Goal: Task Accomplishment & Management: Manage account settings

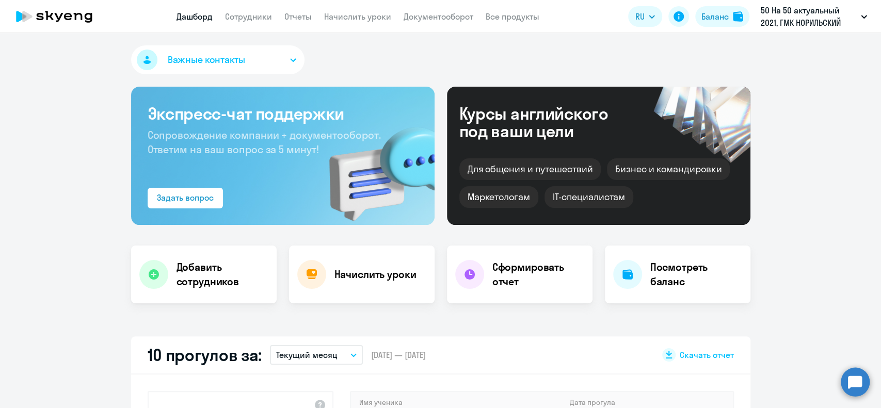
click at [848, 378] on circle at bounding box center [854, 381] width 29 height 29
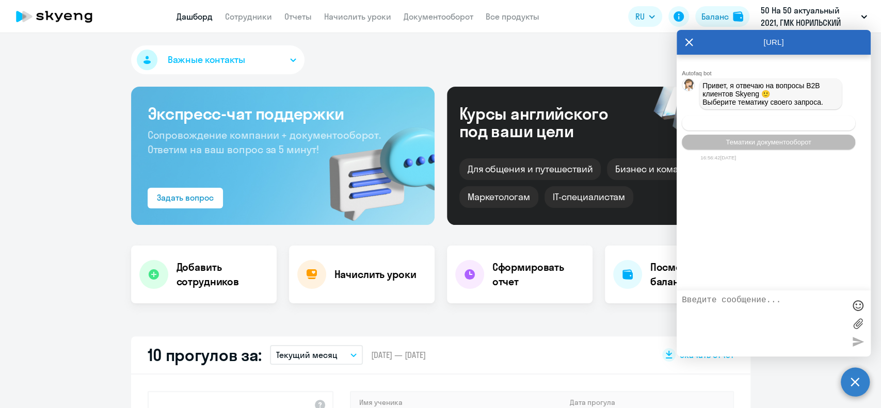
click at [762, 123] on span "Операционное сопровождение" at bounding box center [768, 123] width 97 height 8
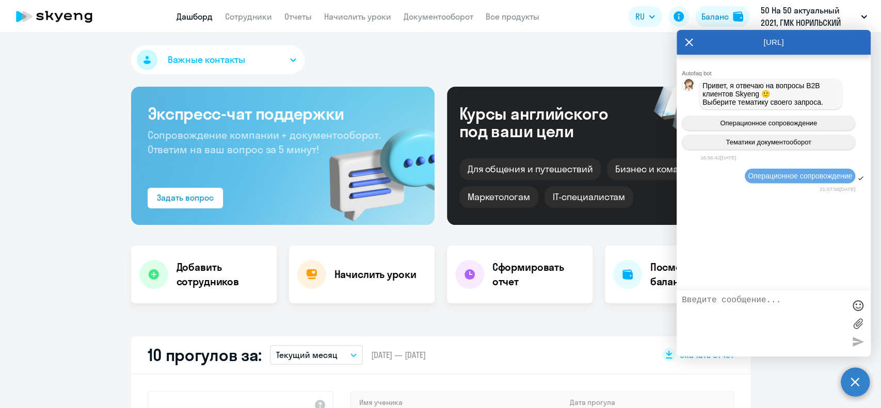
scroll to position [77, 0]
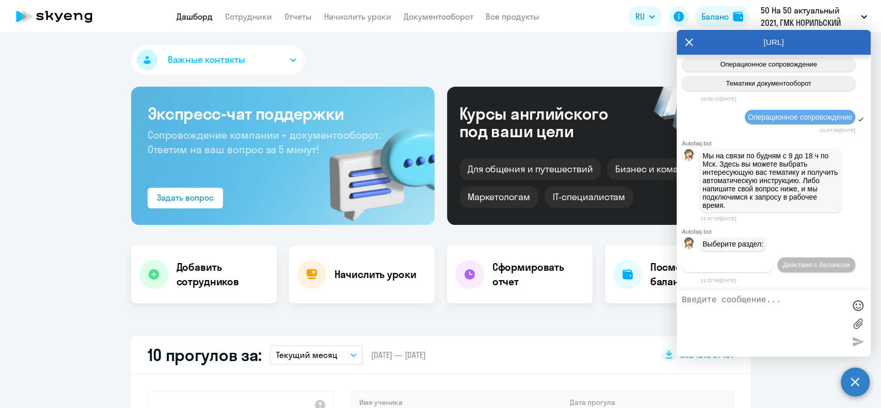
click at [767, 261] on span "Действия по сотрудникам" at bounding box center [727, 265] width 80 height 8
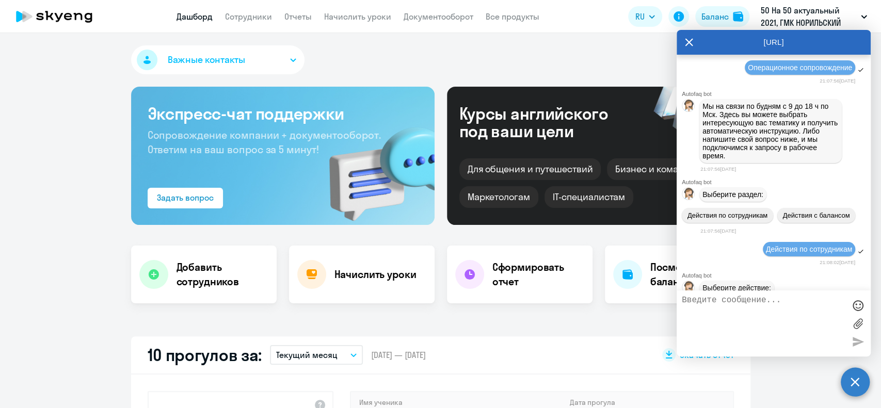
scroll to position [229, 0]
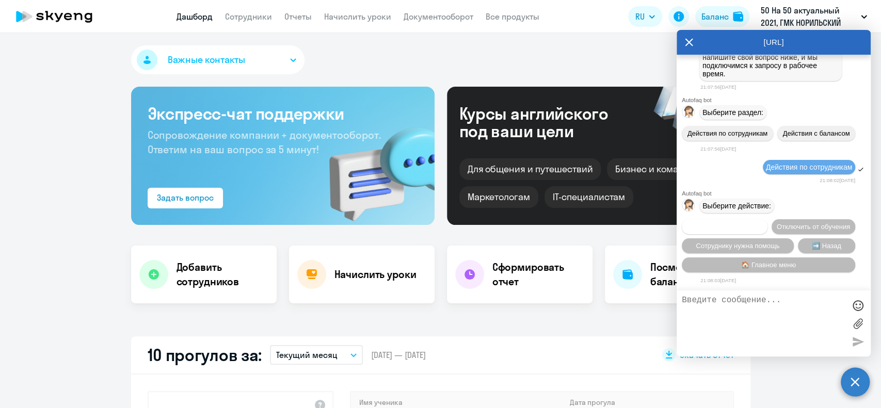
select select "30"
click at [762, 223] on span "Подключить к обучению" at bounding box center [724, 227] width 75 height 8
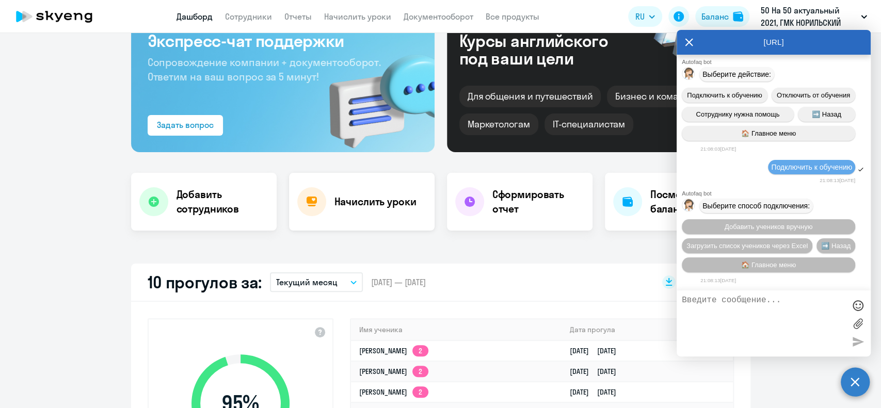
scroll to position [137, 0]
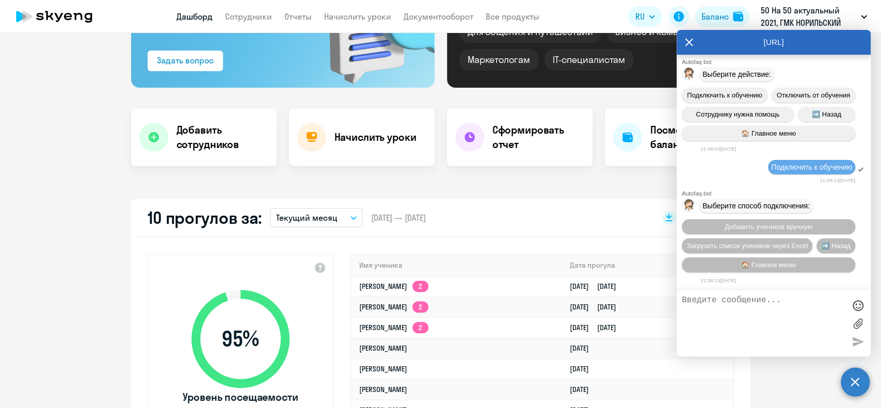
click at [619, 223] on div "10 прогулов за: Текущий месяц – [DATE] — [DATE] Скачать отчет" at bounding box center [440, 218] width 619 height 38
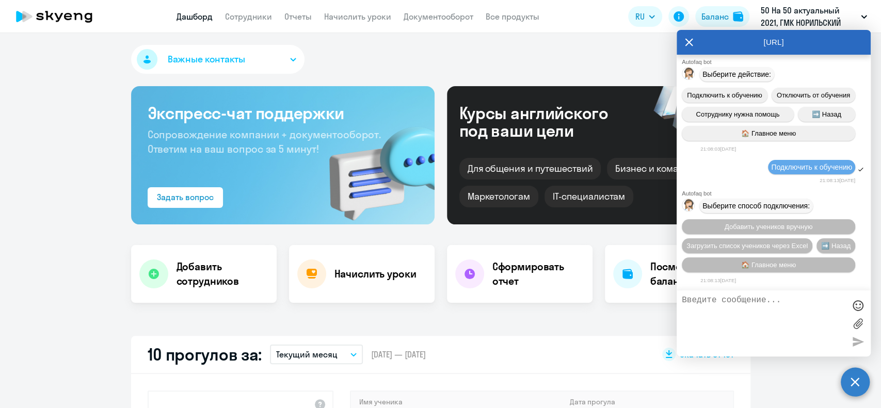
scroll to position [0, 0]
click at [245, 14] on link "Сотрудники" at bounding box center [248, 16] width 47 height 10
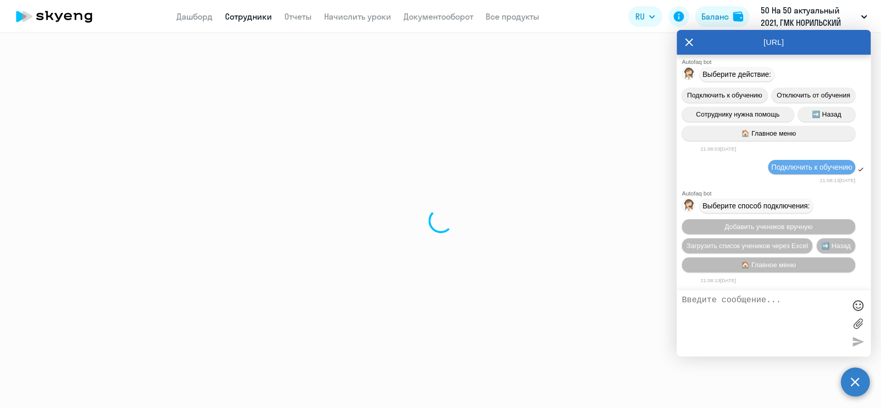
select select "30"
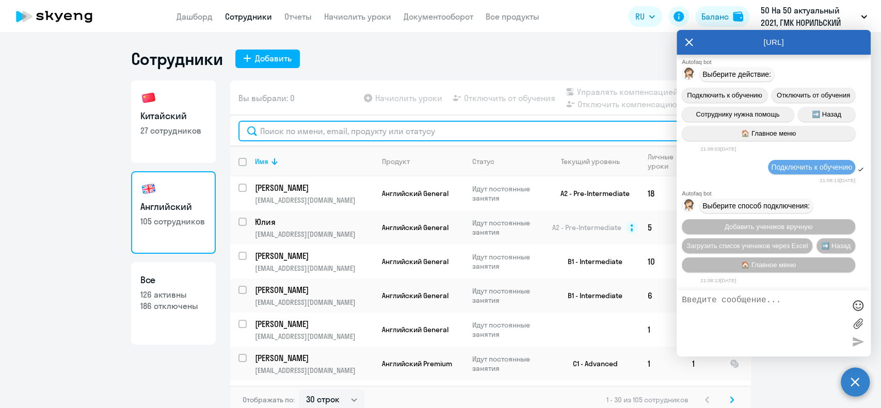
click at [299, 130] on input "text" at bounding box center [489, 131] width 503 height 21
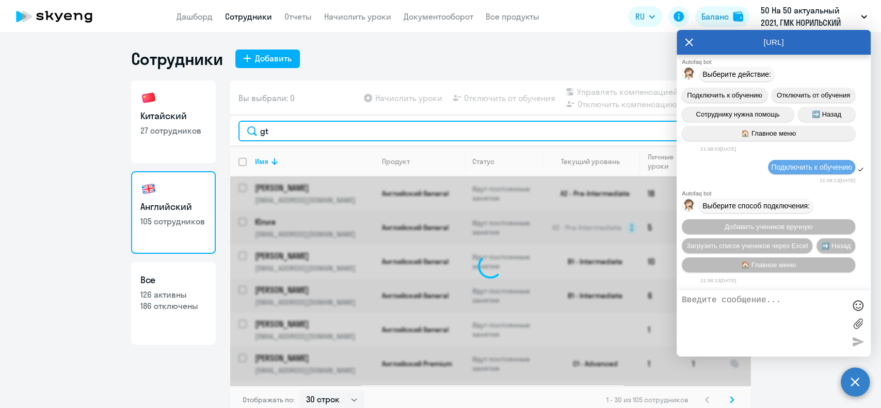
type input "g"
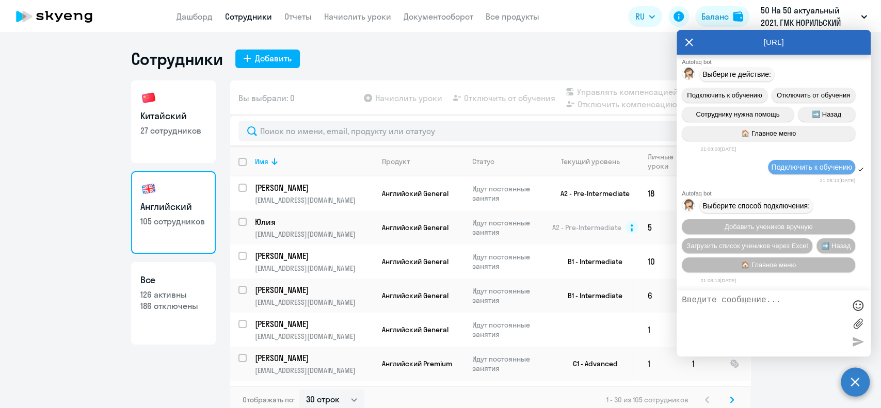
click at [737, 312] on textarea at bounding box center [762, 324] width 163 height 56
type textarea "y"
type textarea "начислить уроки"
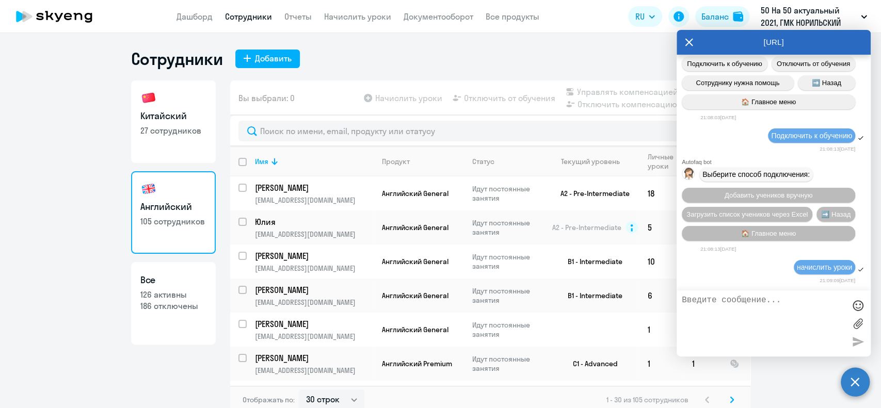
scroll to position [392, 0]
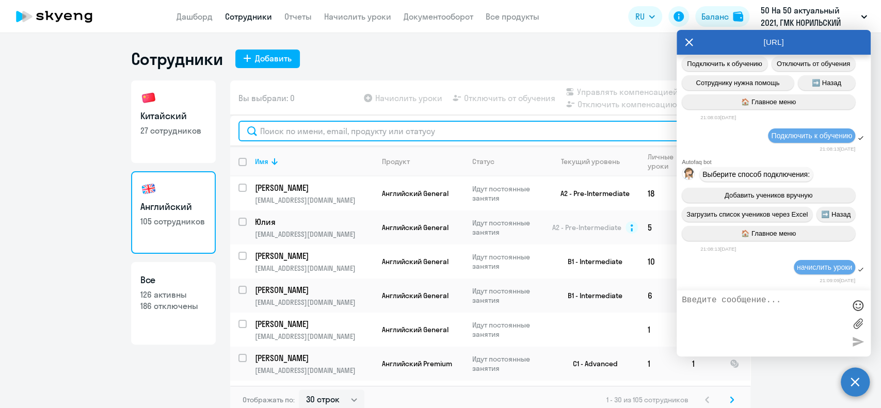
click at [294, 134] on input "text" at bounding box center [489, 131] width 503 height 21
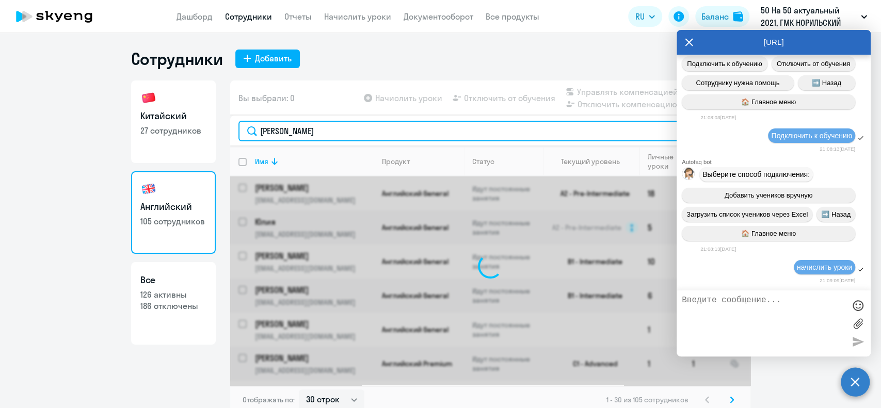
type input "[PERSON_NAME]"
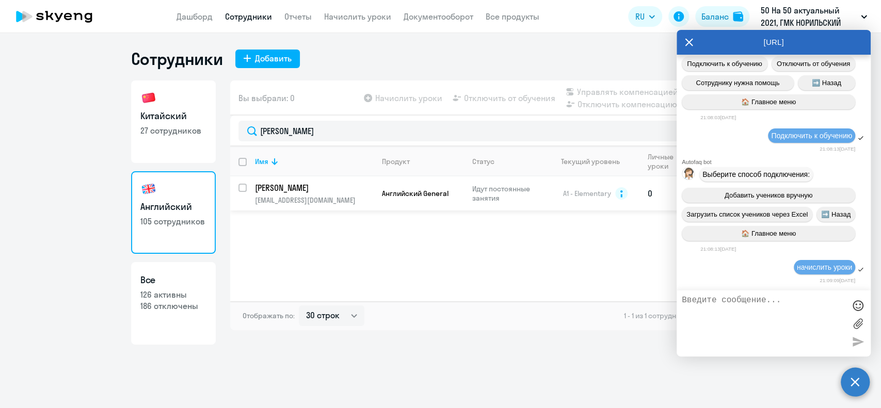
click at [245, 188] on input "select row 7584179" at bounding box center [248, 194] width 21 height 21
checkbox input "true"
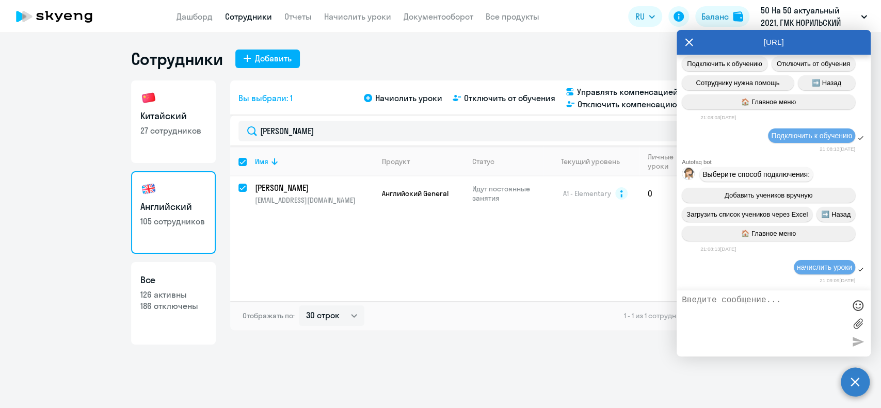
click at [690, 45] on icon at bounding box center [689, 43] width 8 height 8
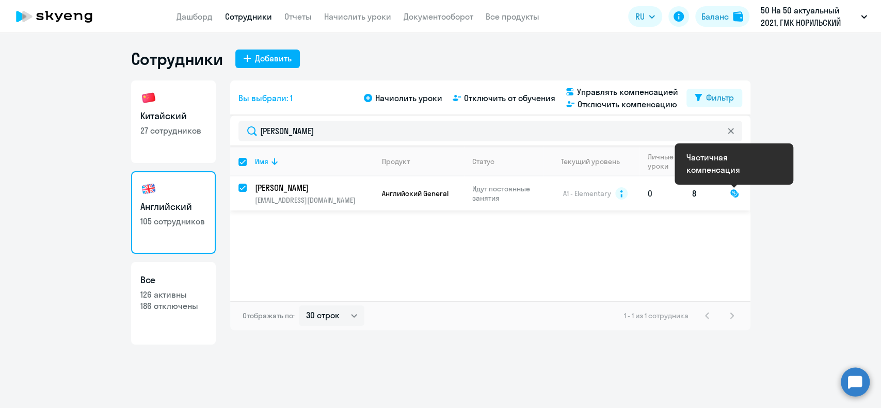
click at [734, 193] on div at bounding box center [733, 193] width 9 height 9
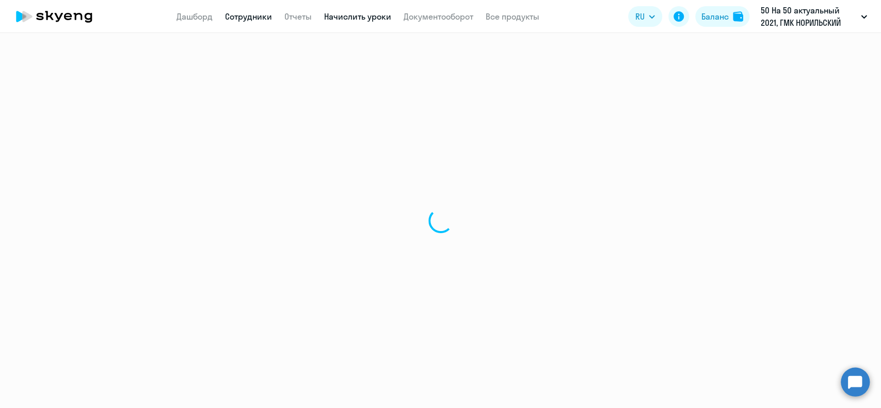
select select "english"
select select "30"
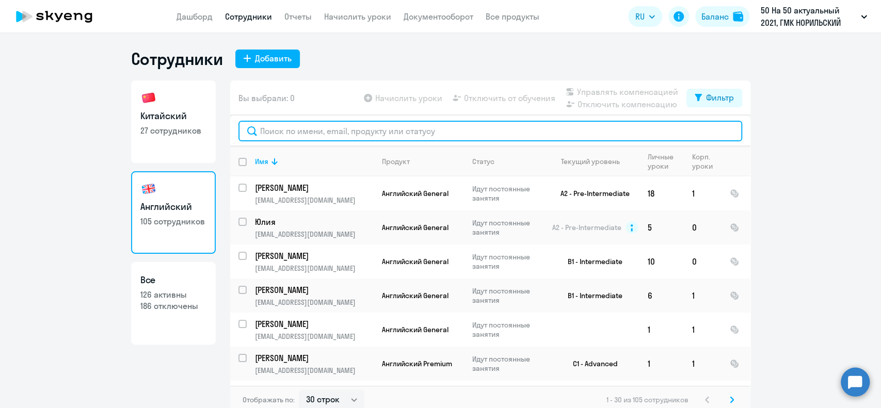
click at [301, 134] on input "text" at bounding box center [489, 131] width 503 height 21
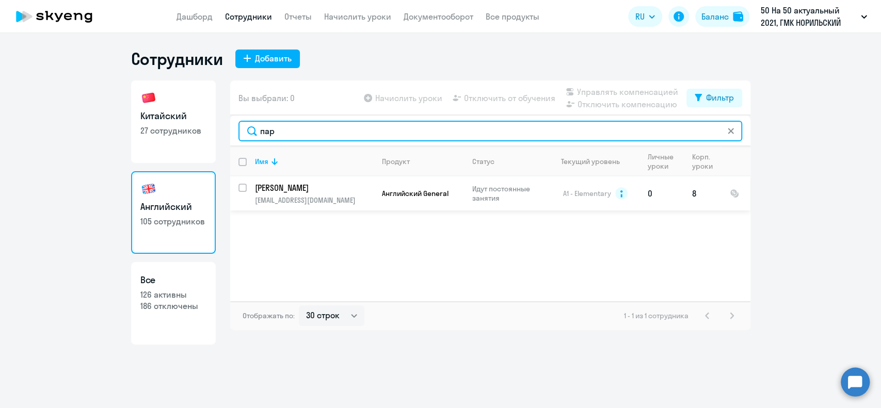
type input "пар"
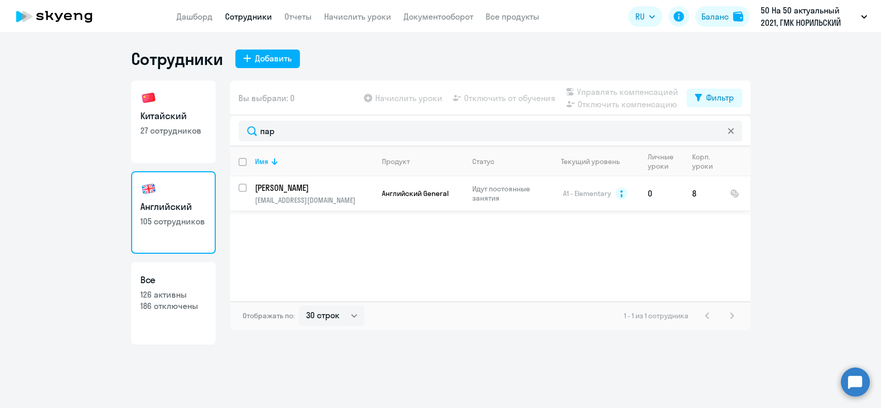
click at [245, 189] on input "select row 7584179" at bounding box center [248, 194] width 21 height 21
checkbox input "true"
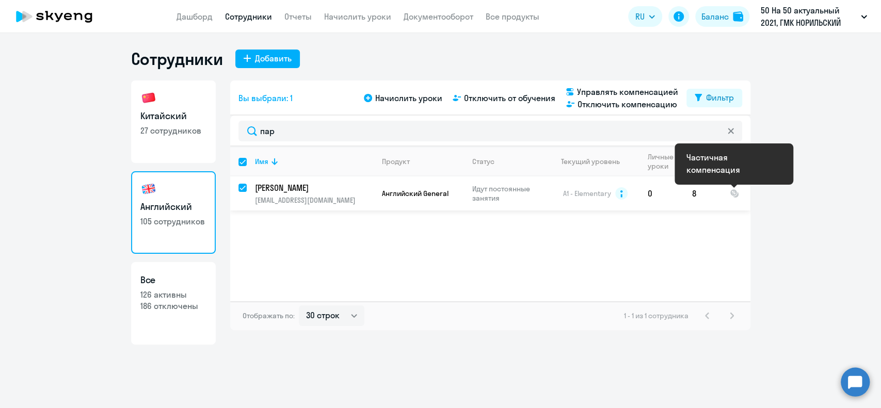
drag, startPoint x: 734, startPoint y: 197, endPoint x: 768, endPoint y: 209, distance: 35.6
click at [768, 209] on ng-component "Сотрудники Добавить Китайский 27 сотрудников Английский 105 сотрудников Все 126…" at bounding box center [440, 196] width 881 height 296
click at [735, 192] on div at bounding box center [733, 193] width 9 height 9
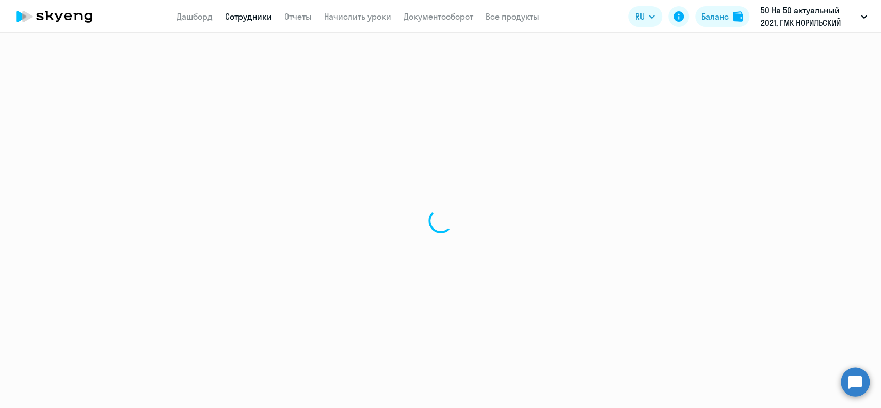
select select "english"
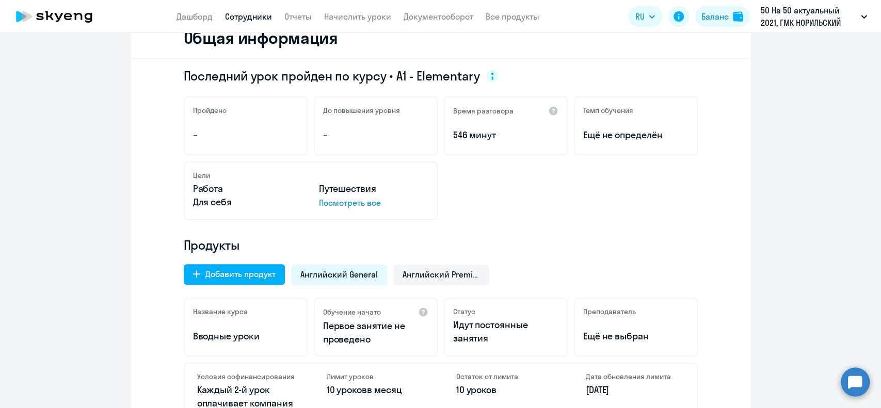
scroll to position [69, 0]
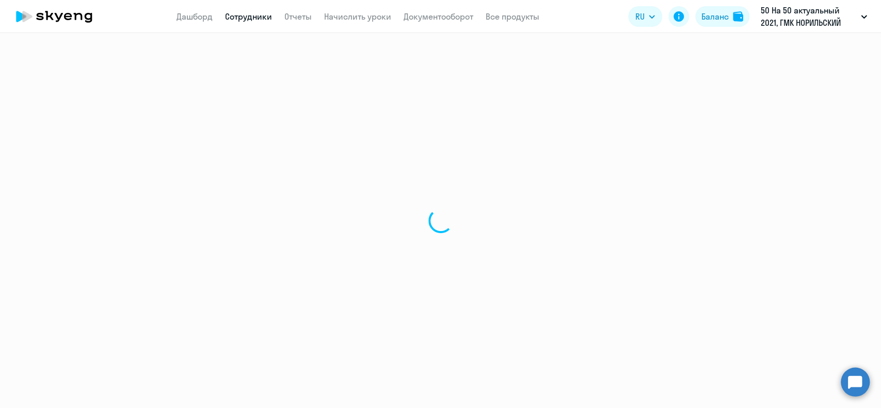
select select "30"
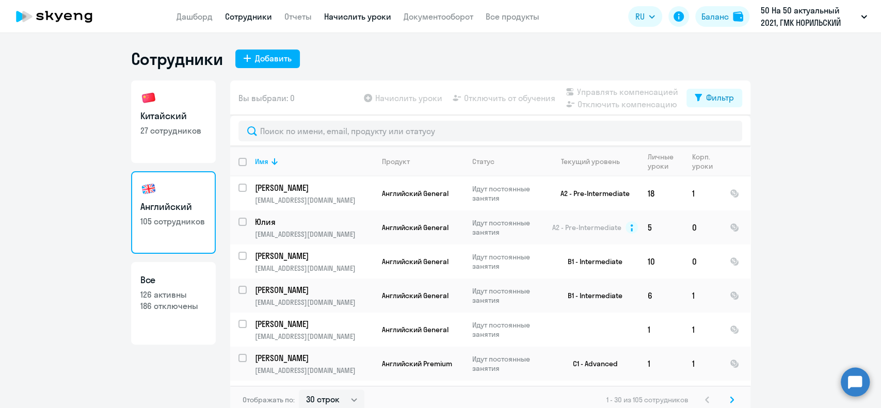
click at [352, 15] on link "Начислить уроки" at bounding box center [357, 16] width 67 height 10
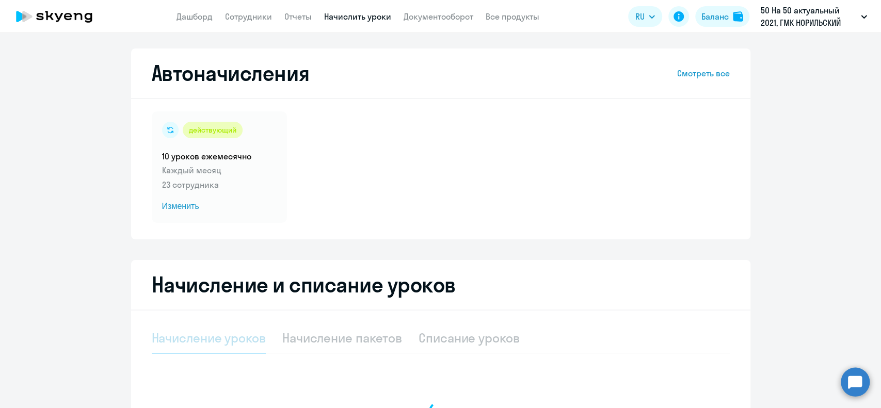
select select "10"
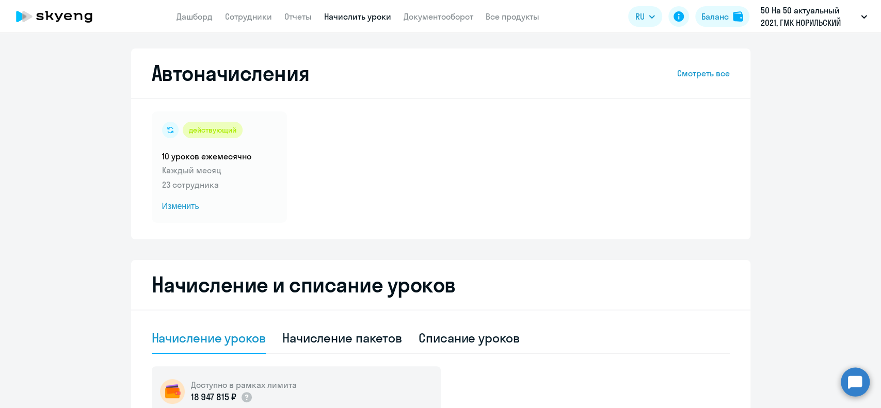
scroll to position [69, 0]
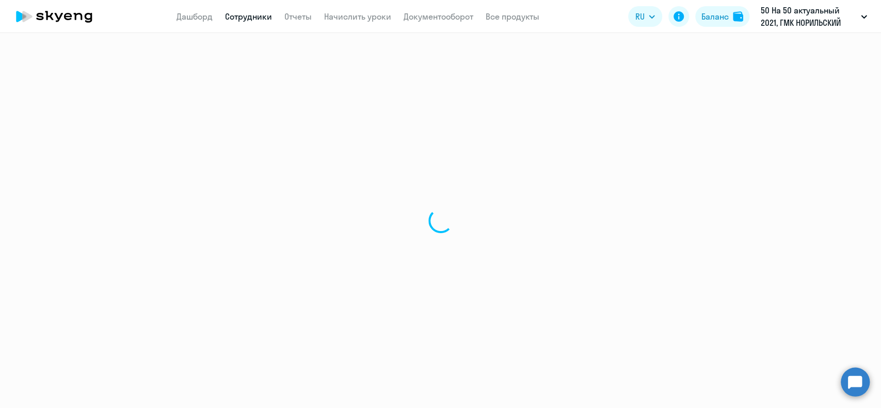
select select "30"
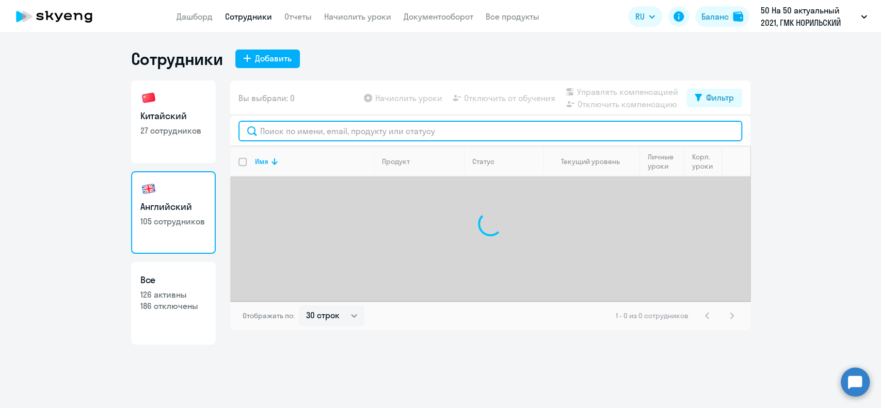
click at [306, 134] on input "text" at bounding box center [489, 131] width 503 height 21
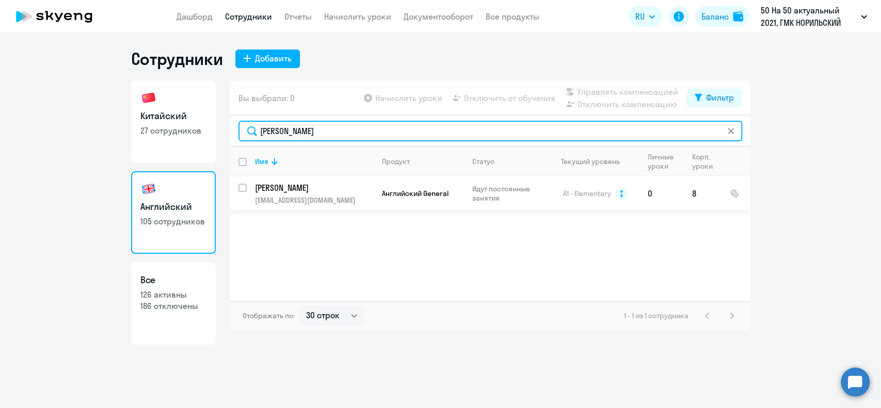
type input "[PERSON_NAME]"
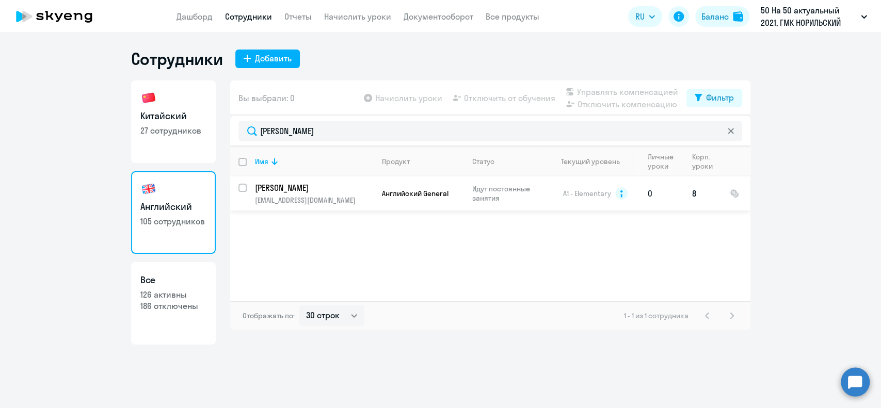
click at [243, 188] on input "select row 7584179" at bounding box center [248, 194] width 21 height 21
checkbox input "true"
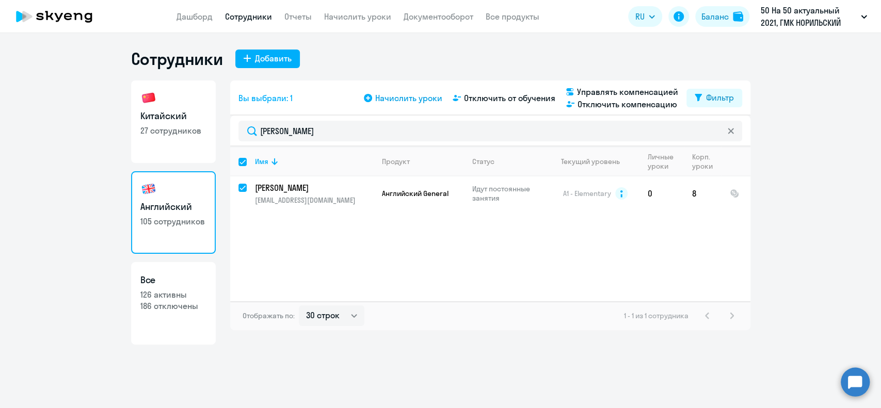
click at [420, 95] on span "Начислить уроки" at bounding box center [408, 98] width 67 height 12
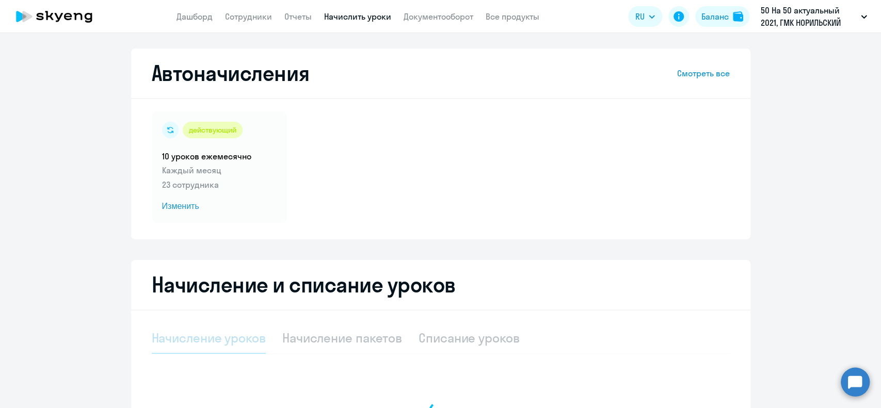
select select "10"
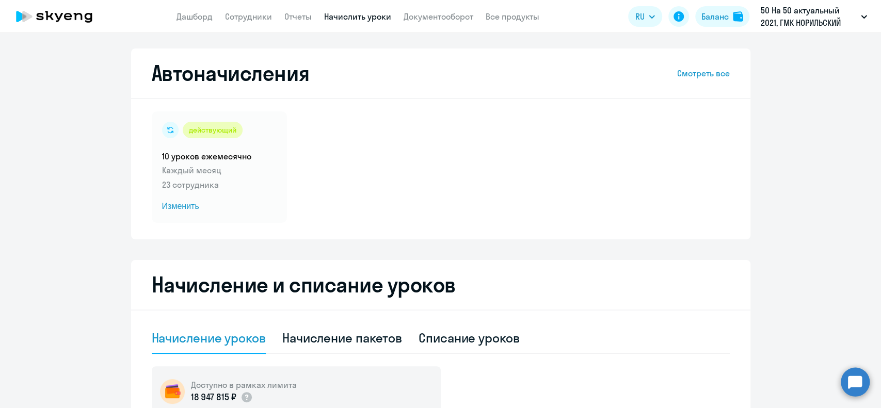
click at [847, 376] on circle at bounding box center [854, 381] width 29 height 29
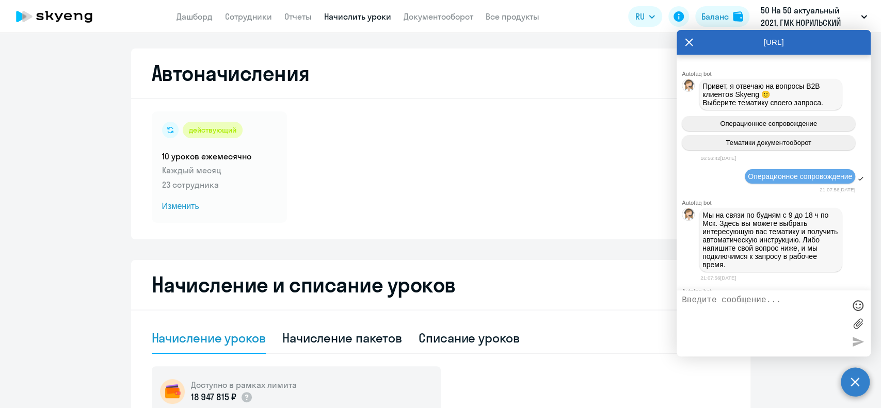
scroll to position [388, 0]
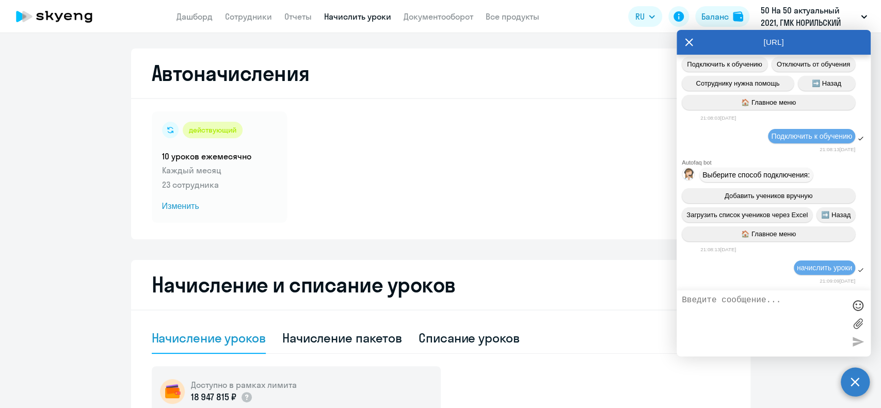
click at [772, 303] on textarea at bounding box center [762, 324] width 163 height 56
type textarea "к"
type textarea "как перевести сотрудника на 100% компенсацию"
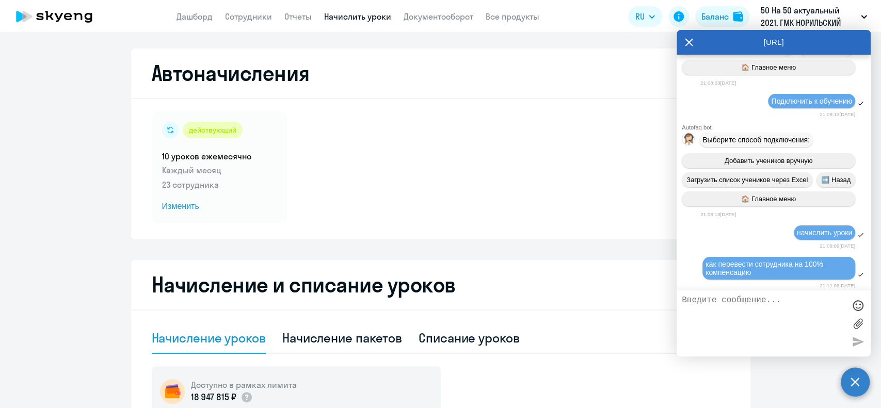
scroll to position [432, 0]
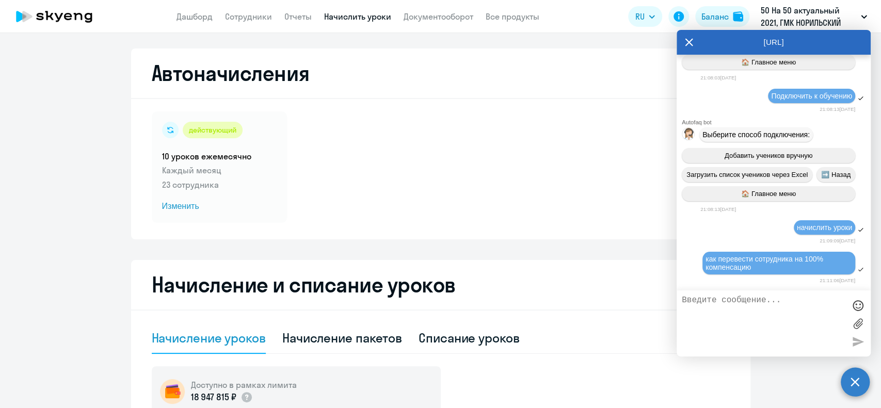
click at [495, 246] on div "Автоначисления Смотреть все действующий 10 уроков ежемесячно Каждый месяц 23 со…" at bounding box center [440, 357] width 619 height 619
click at [690, 47] on icon at bounding box center [689, 42] width 8 height 25
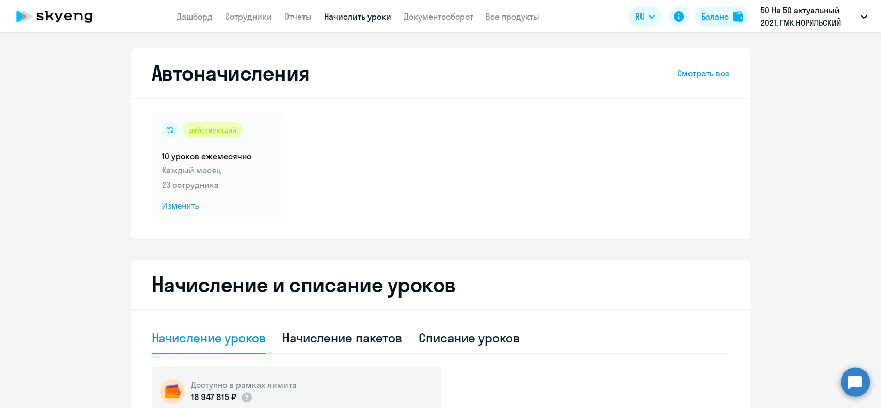
scroll to position [206, 0]
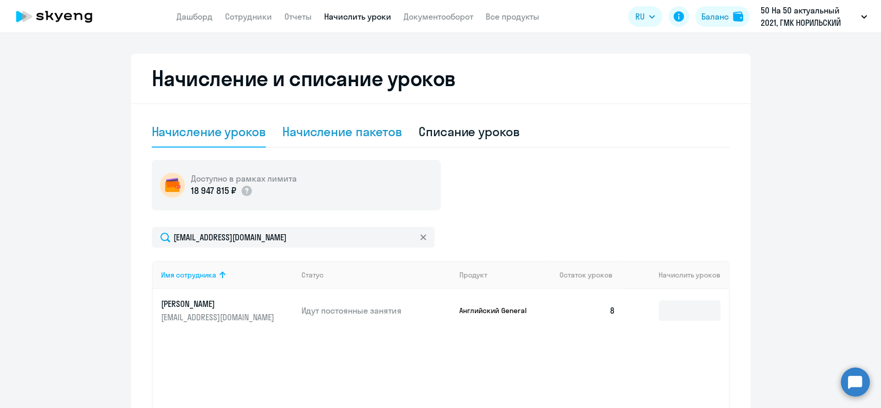
click at [375, 131] on div "Начисление пакетов" at bounding box center [342, 131] width 120 height 17
select select "10"
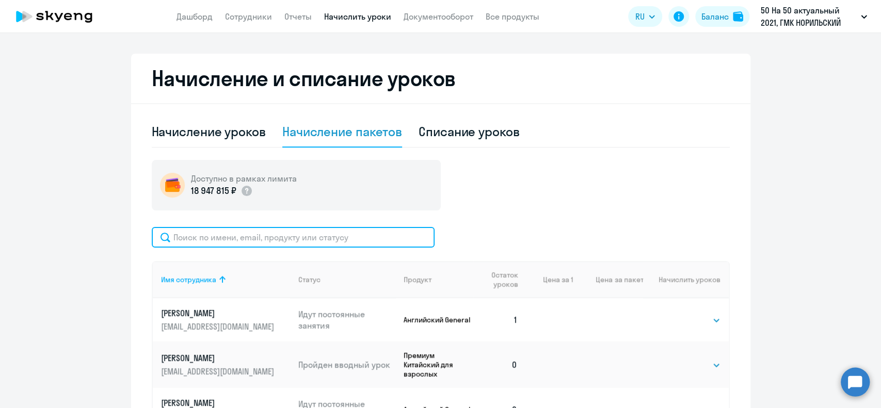
click at [305, 242] on input "text" at bounding box center [293, 237] width 283 height 21
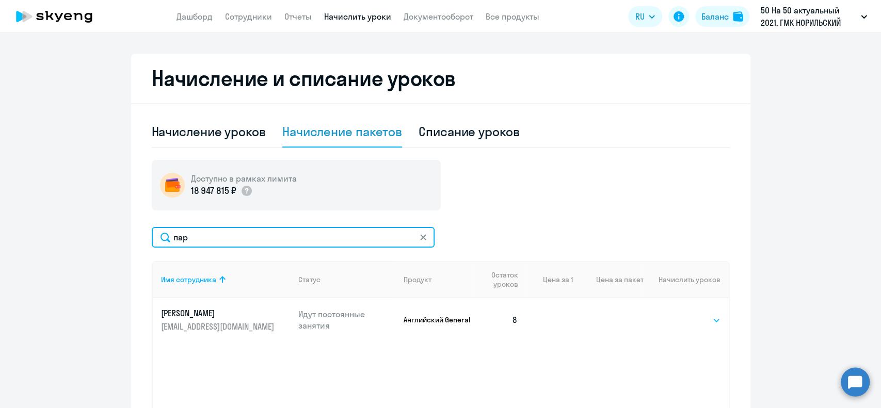
type input "пар"
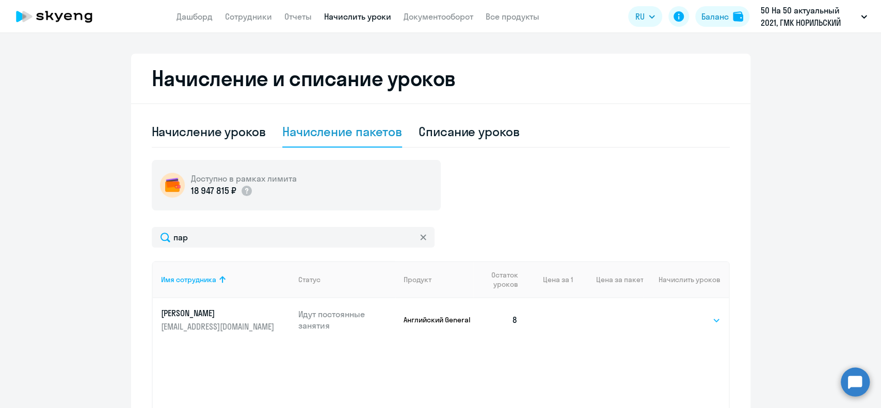
click at [699, 323] on select "Выбрать 4 8 16 32 64" at bounding box center [699, 320] width 42 height 12
click at [700, 323] on select "Выбрать 4 8 16 32 64" at bounding box center [699, 320] width 42 height 12
click at [827, 10] on p "50 На 50 актуальный 2021, ГМК НОРИЛЬСКИЙ НИКЕЛЬ, ПАО" at bounding box center [808, 16] width 96 height 25
click at [840, 143] on ng-component "Автоначисления Смотреть все действующий 10 уроков ежемесячно Каждый месяц 23 со…" at bounding box center [440, 151] width 881 height 619
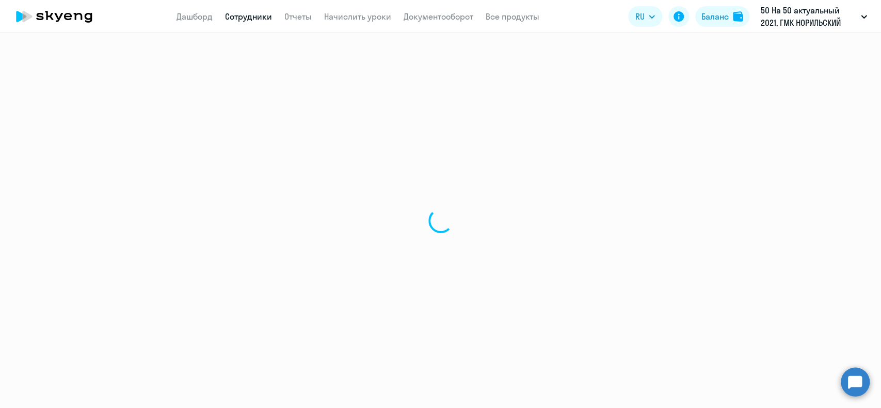
select select "30"
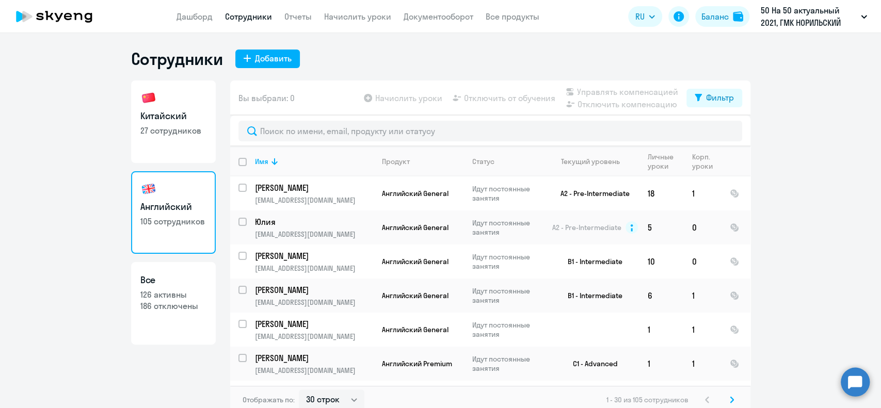
click at [859, 382] on circle at bounding box center [854, 381] width 29 height 29
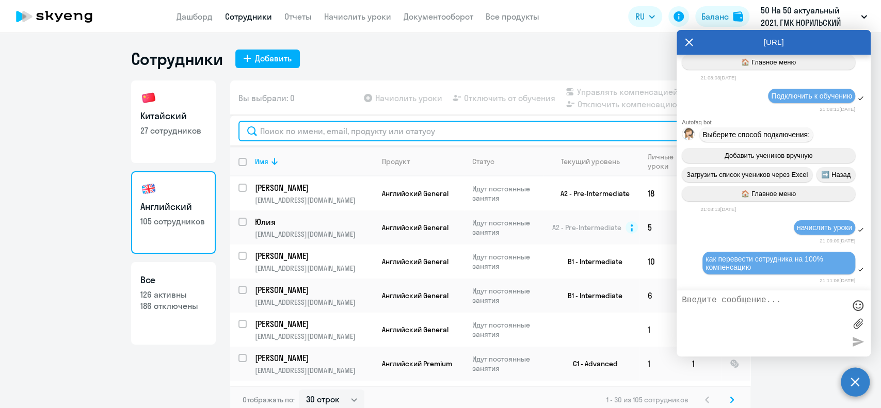
click at [328, 134] on input "text" at bounding box center [489, 131] width 503 height 21
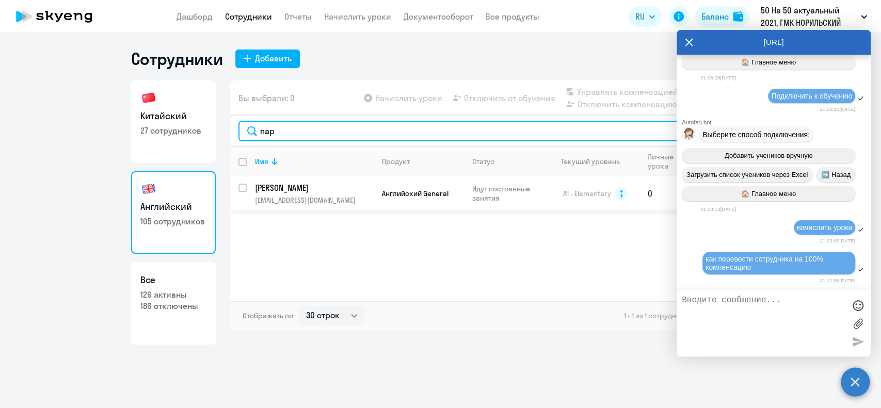
type input "пар"
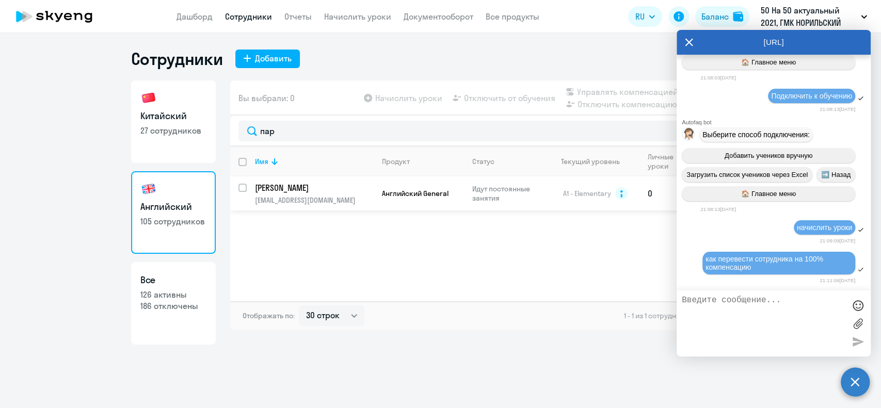
click at [243, 182] on div at bounding box center [243, 187] width 25 height 25
checkbox input "true"
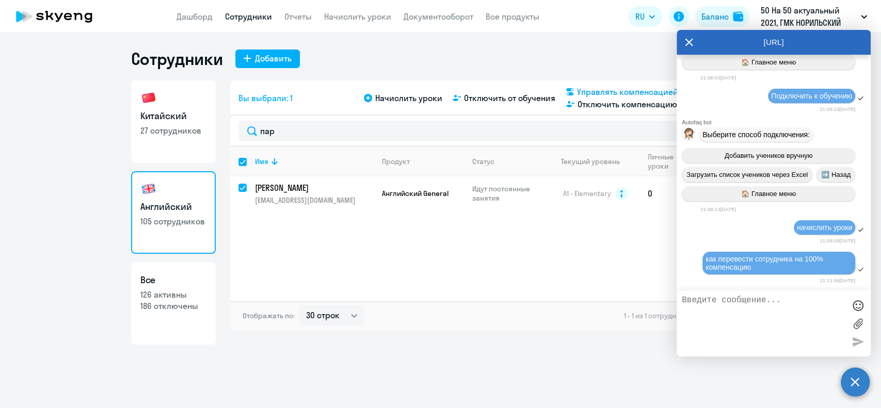
click at [620, 95] on span "Управлять компенсацией" at bounding box center [627, 92] width 101 height 12
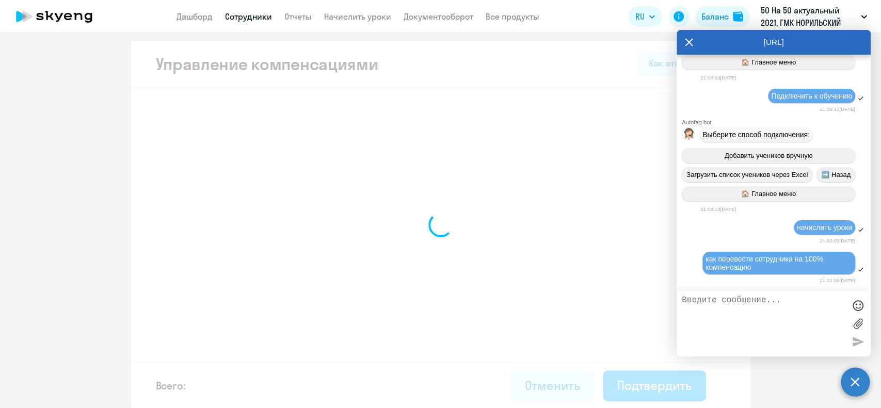
select select "MONTHLY"
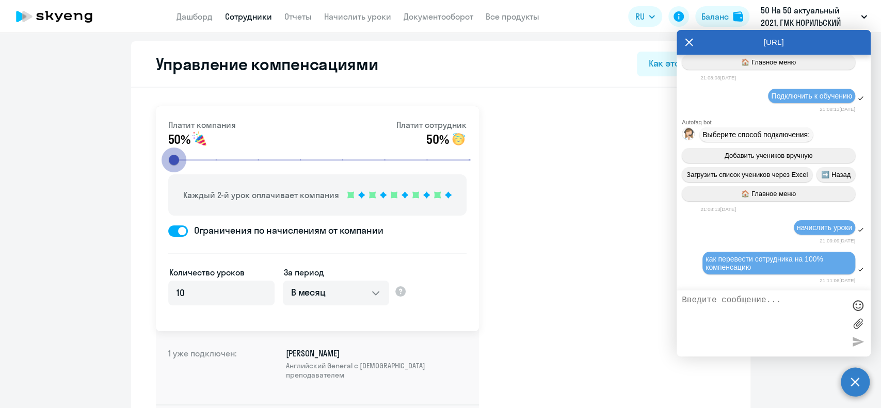
drag, startPoint x: 293, startPoint y: 159, endPoint x: 162, endPoint y: 155, distance: 131.1
click at [163, 157] on input "range" at bounding box center [321, 160] width 320 height 23
drag, startPoint x: 162, startPoint y: 155, endPoint x: 253, endPoint y: 167, distance: 92.1
click at [253, 167] on input "range" at bounding box center [321, 160] width 320 height 23
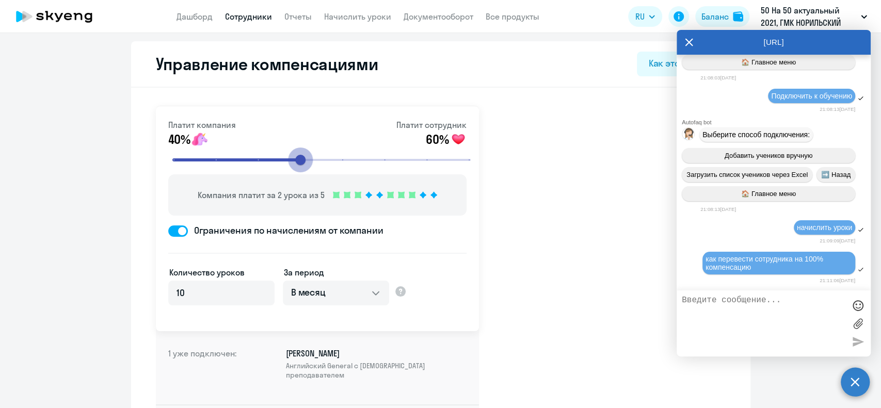
drag, startPoint x: 253, startPoint y: 167, endPoint x: 300, endPoint y: 174, distance: 47.1
click at [300, 171] on input "range" at bounding box center [321, 160] width 320 height 23
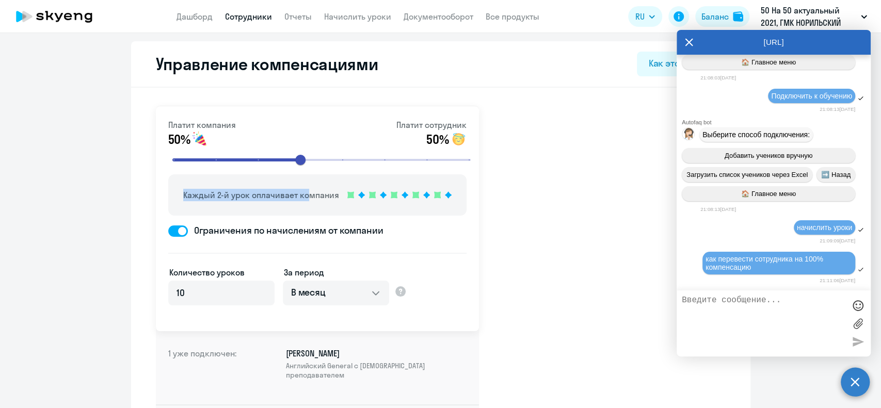
drag, startPoint x: 300, startPoint y: 174, endPoint x: 322, endPoint y: 154, distance: 30.3
click at [347, 165] on div "Платит компания 50% Платит сотрудник 50% Каждый 2-й урок оплачивает компания Ог…" at bounding box center [317, 218] width 323 height 225
click at [408, 162] on input "range" at bounding box center [321, 160] width 320 height 23
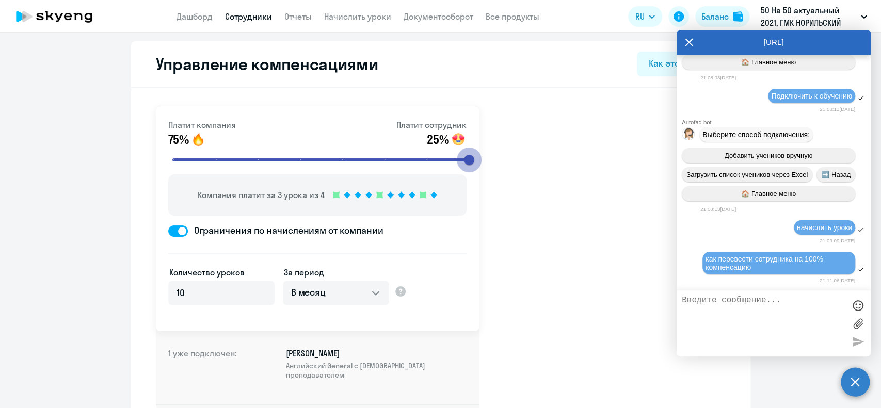
type input "8"
click at [459, 159] on input "range" at bounding box center [321, 160] width 320 height 23
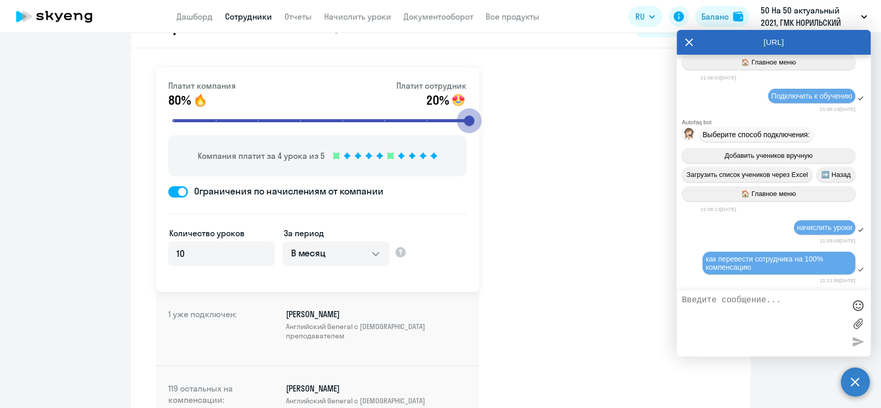
scroll to position [137, 0]
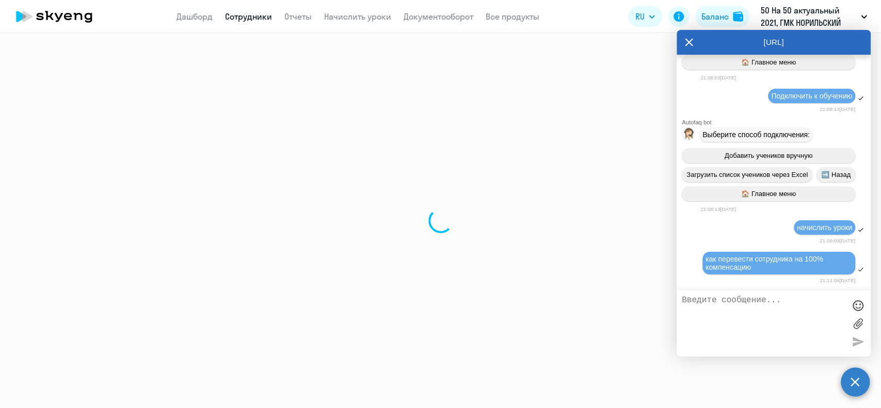
click at [688, 43] on icon at bounding box center [689, 43] width 8 height 8
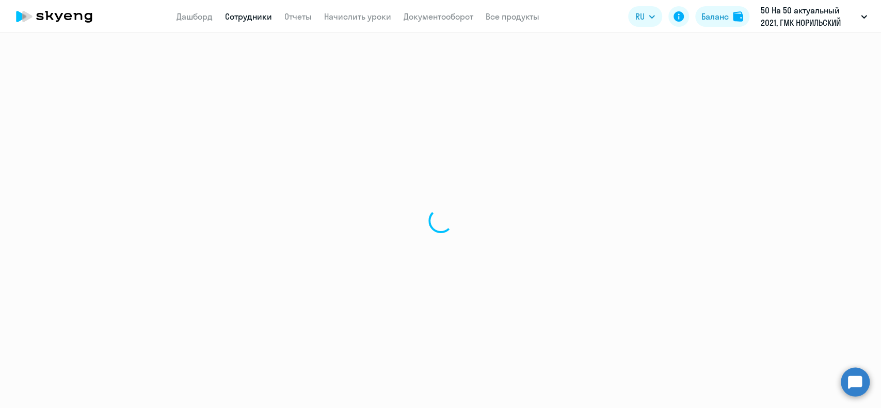
select select "30"
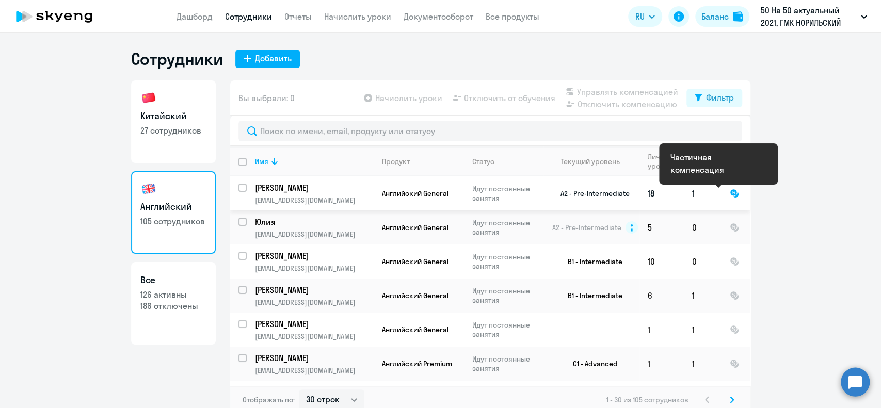
click at [729, 193] on div at bounding box center [733, 193] width 9 height 9
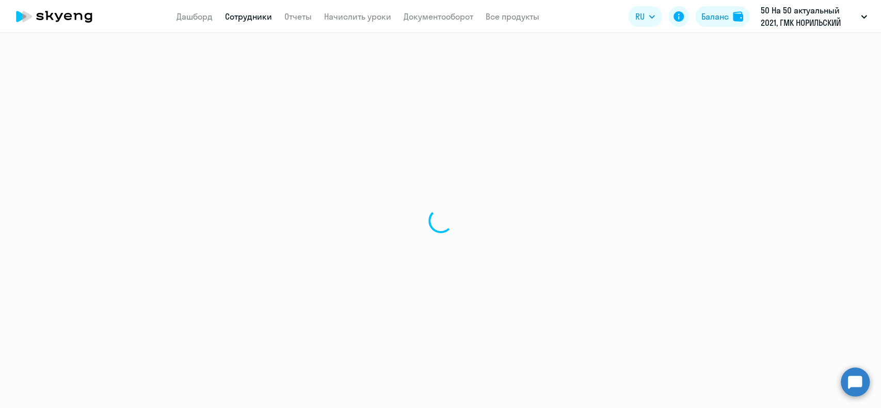
select select "english"
select select "30"
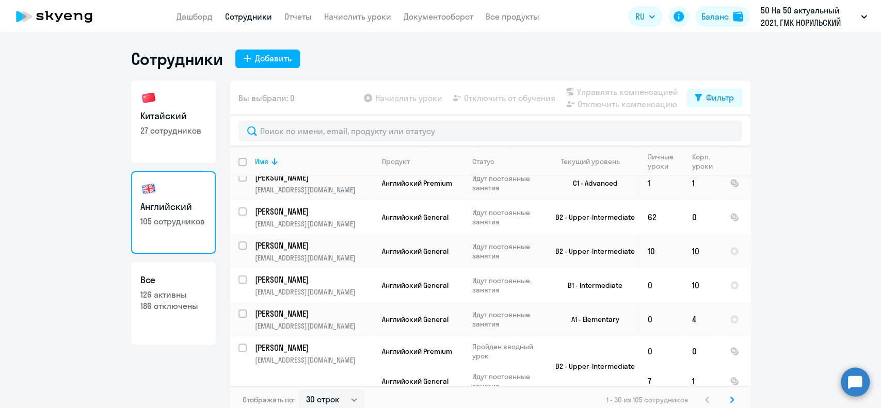
scroll to position [206, 0]
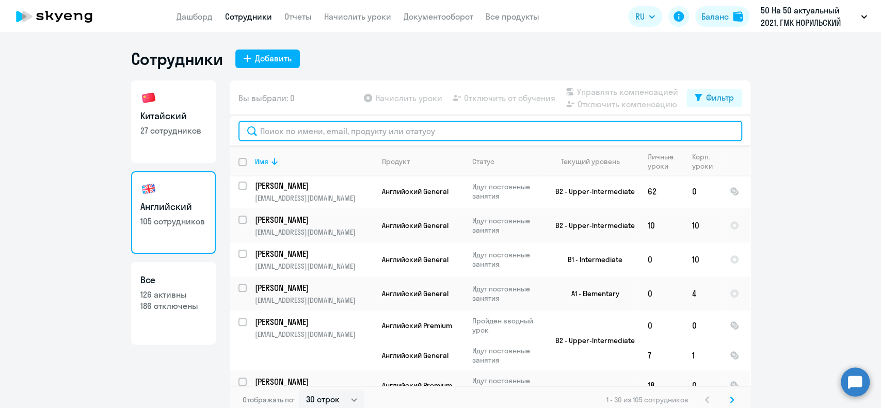
click at [295, 134] on input "text" at bounding box center [489, 131] width 503 height 21
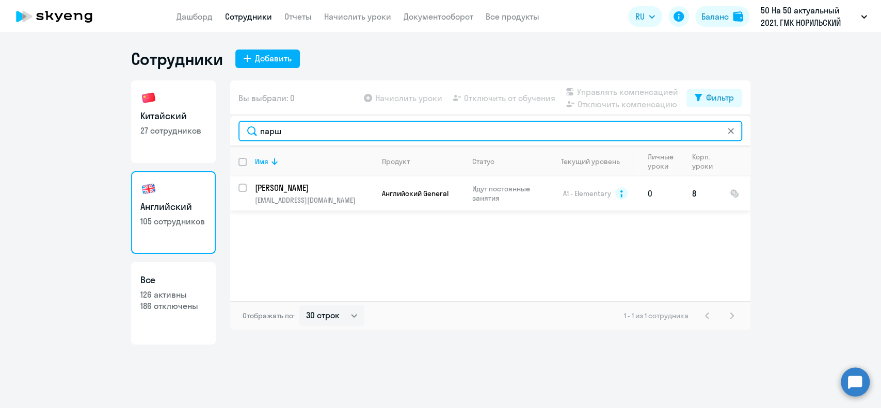
type input "парш"
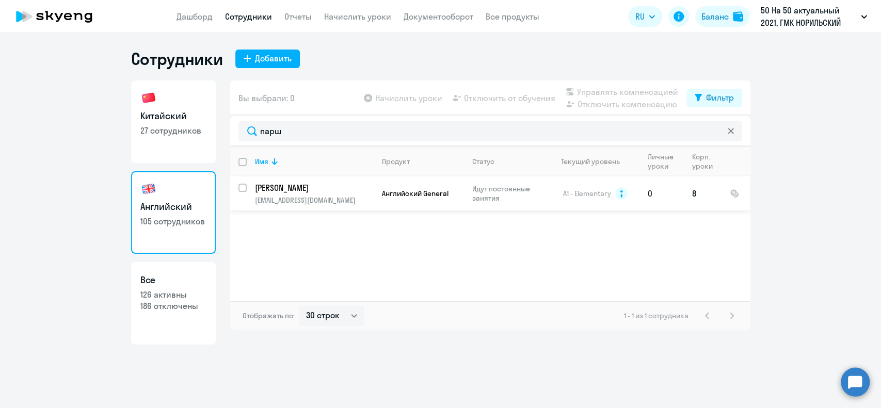
click at [248, 191] on td "[PERSON_NAME] [PERSON_NAME][EMAIL_ADDRESS][DOMAIN_NAME]" at bounding box center [310, 193] width 127 height 34
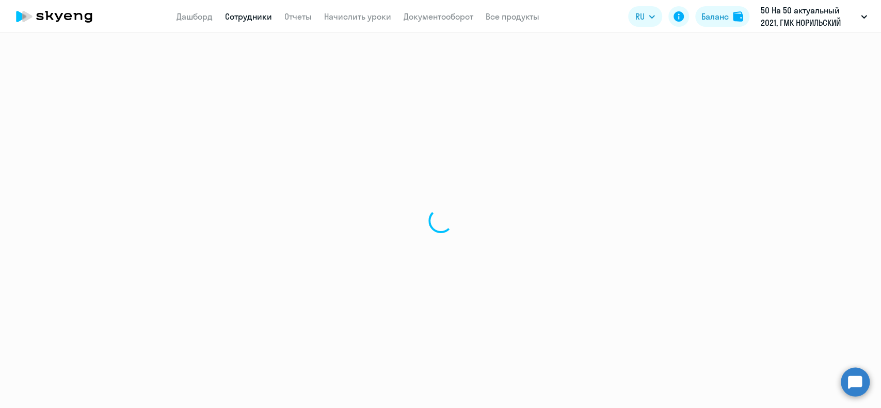
select select "english"
select select "30"
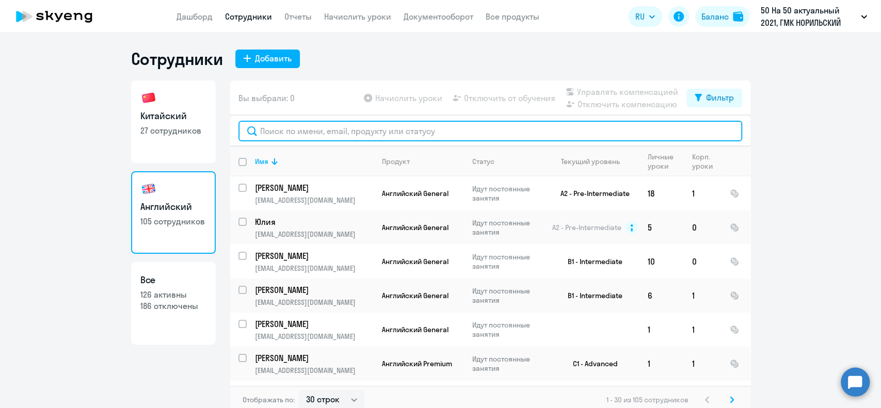
click at [281, 131] on input "text" at bounding box center [489, 131] width 503 height 21
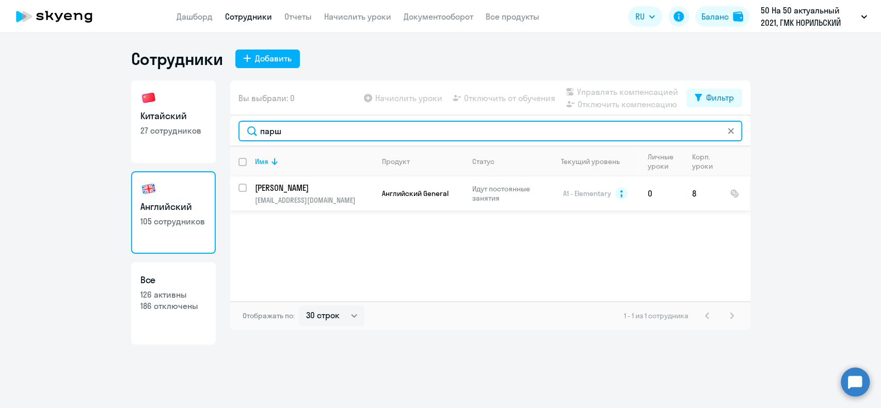
type input "парш"
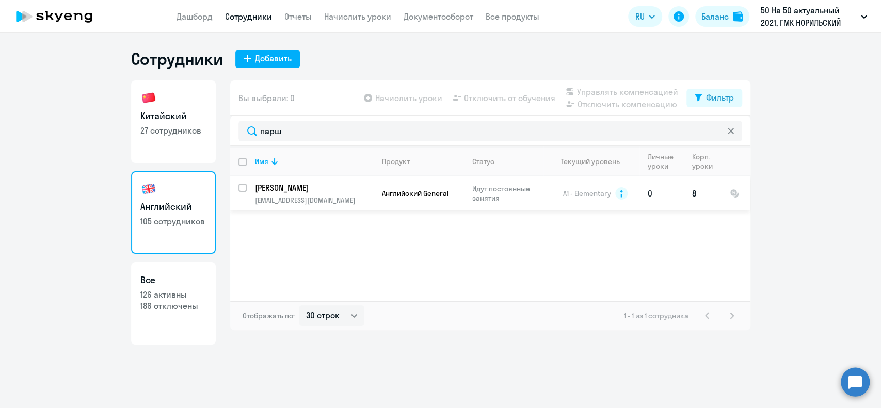
click at [243, 188] on input "select row 7584179" at bounding box center [248, 194] width 21 height 21
checkbox input "true"
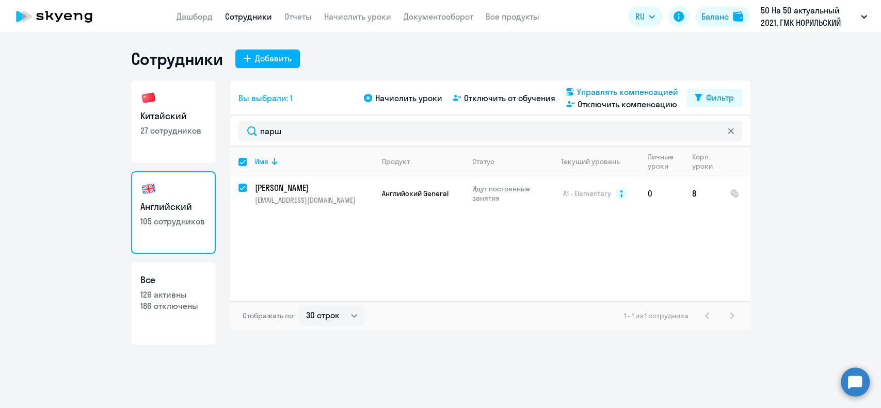
click at [581, 96] on span "Управлять компенсацией" at bounding box center [627, 92] width 101 height 12
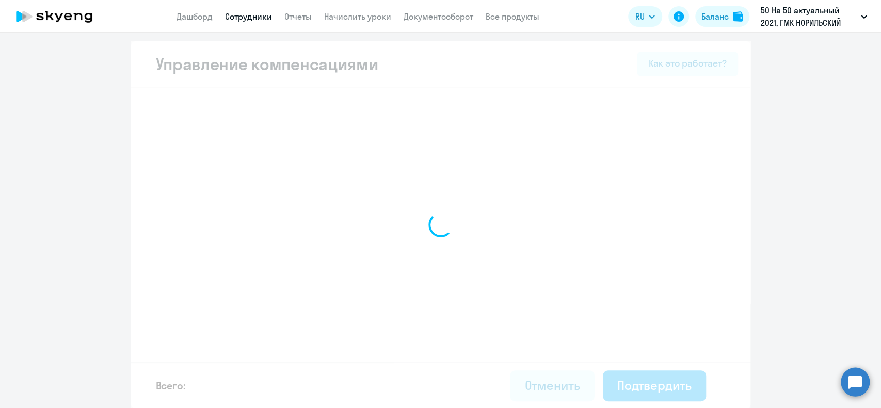
select select "MONTHLY"
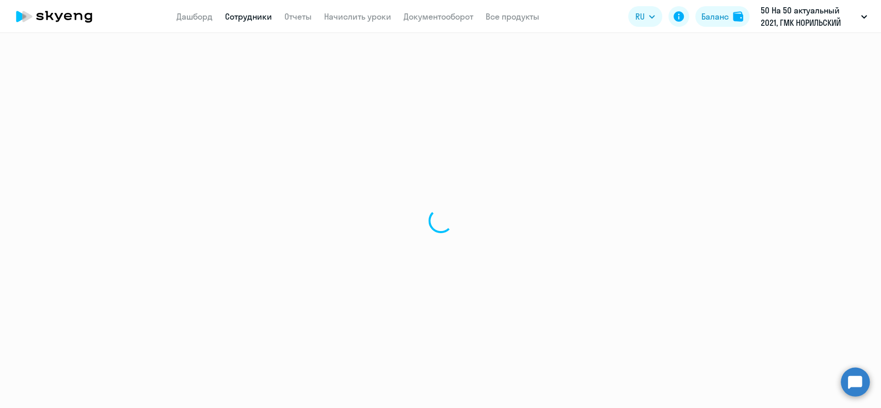
select select "30"
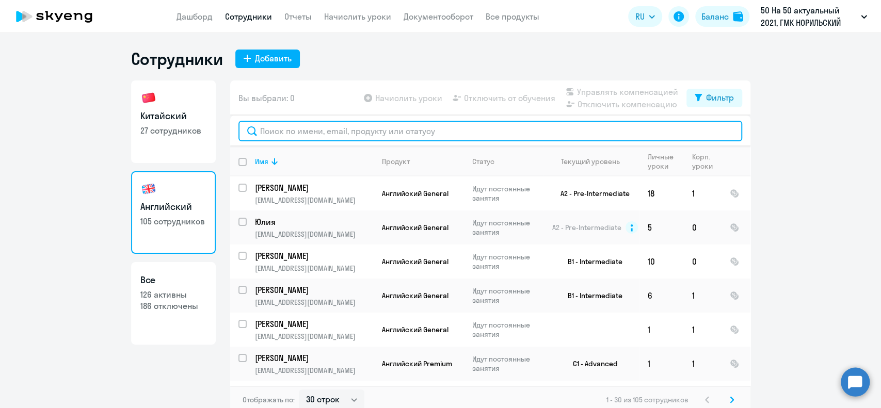
click at [279, 133] on input "text" at bounding box center [489, 131] width 503 height 21
click at [272, 132] on input "text" at bounding box center [489, 131] width 503 height 21
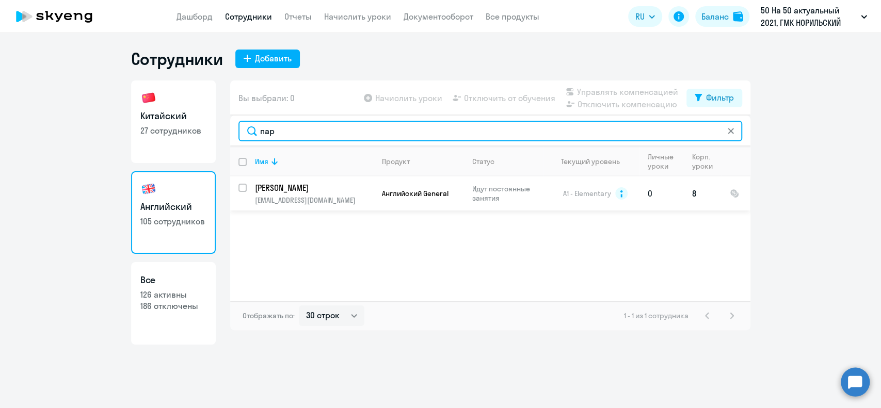
type input "пар"
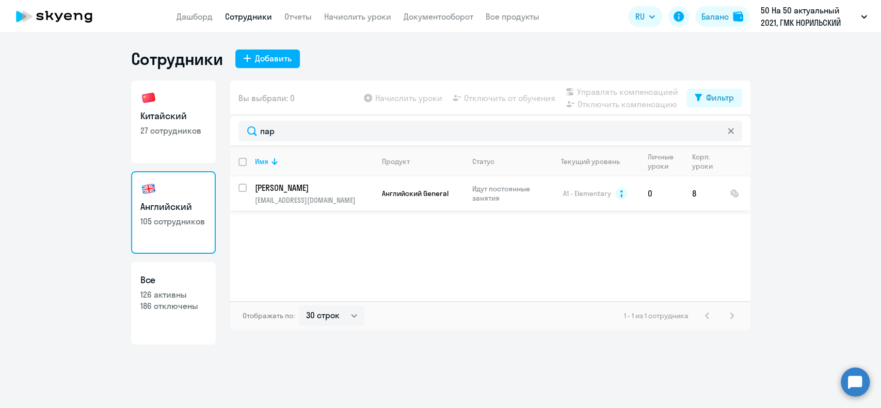
click at [240, 184] on input "select row 7584179" at bounding box center [248, 194] width 21 height 21
checkbox input "true"
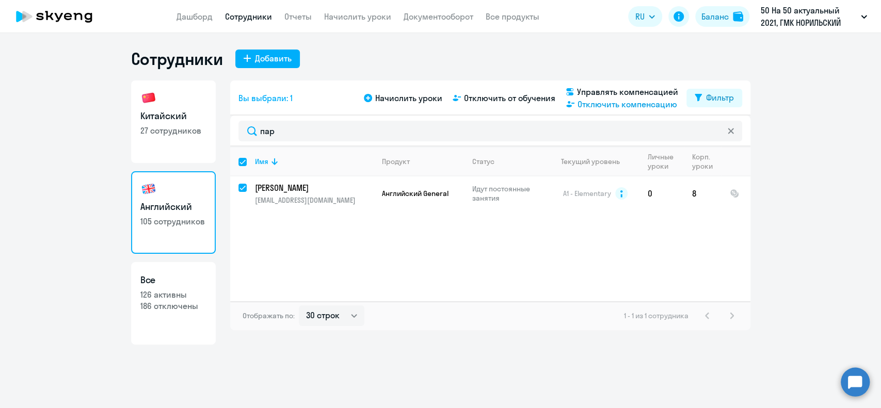
click at [601, 106] on span "Отключить компенсацию" at bounding box center [627, 104] width 100 height 12
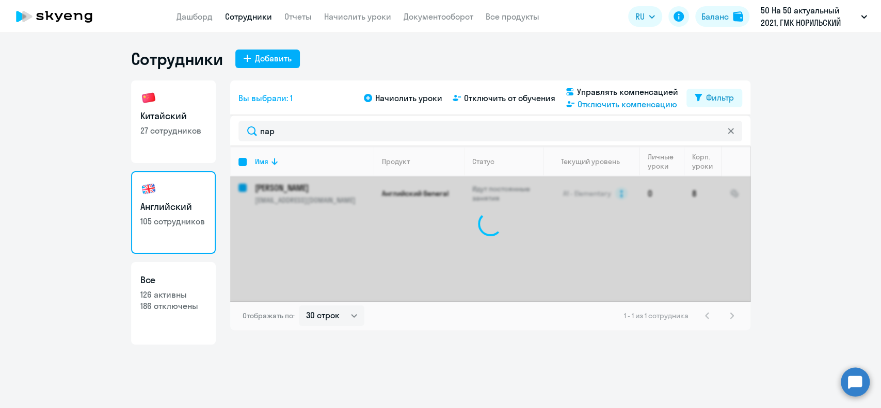
checkbox input "false"
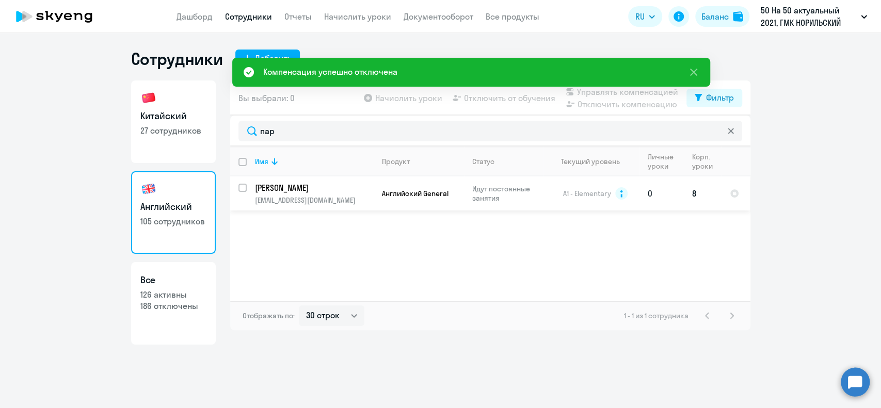
click at [244, 189] on input "select row 7584179" at bounding box center [248, 194] width 21 height 21
checkbox input "true"
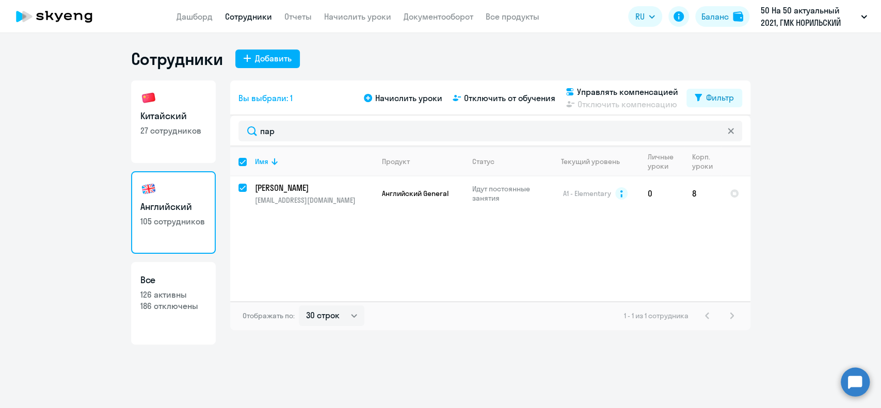
click at [721, 242] on div "Имя Продукт Статус Текущий уровень Личные уроки Корп. уроки [PERSON_NAME] [PERS…" at bounding box center [490, 224] width 520 height 155
click at [242, 188] on input "deselect row 7584179" at bounding box center [248, 194] width 21 height 21
checkbox input "false"
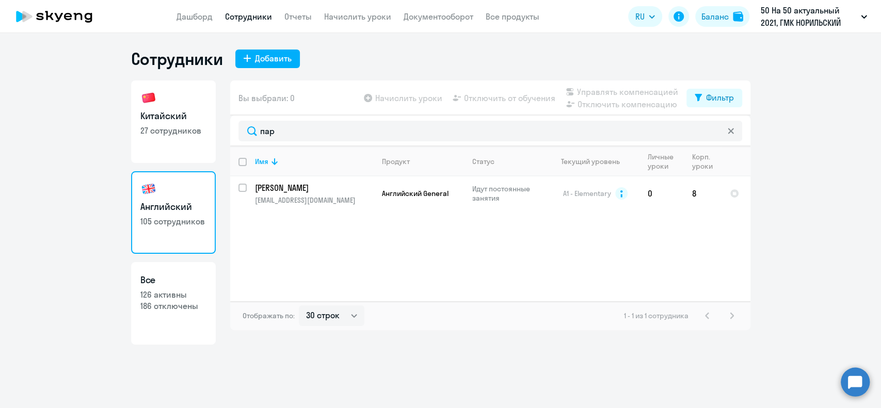
click at [319, 245] on div "Имя Продукт Статус Текущий уровень Личные уроки Корп. уроки [PERSON_NAME] [PERS…" at bounding box center [490, 224] width 520 height 155
click at [330, 261] on div "Имя Продукт Статус Текущий уровень Личные уроки Корп. уроки [PERSON_NAME] [PERS…" at bounding box center [490, 224] width 520 height 155
